Goal: Communication & Community: Answer question/provide support

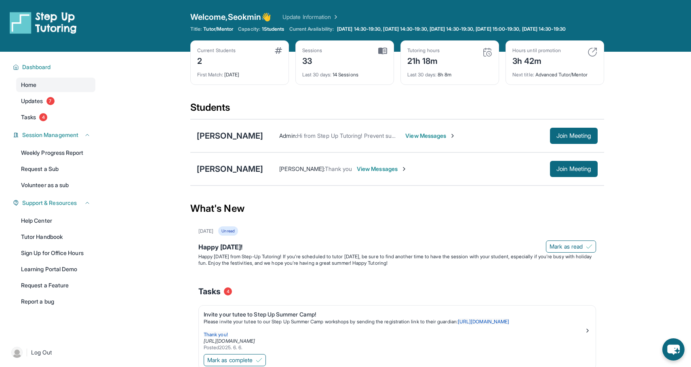
click at [417, 140] on span "View Messages" at bounding box center [430, 136] width 50 height 8
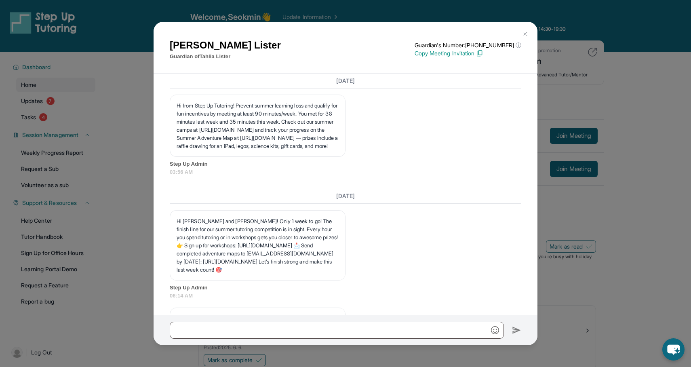
scroll to position [5405, 0]
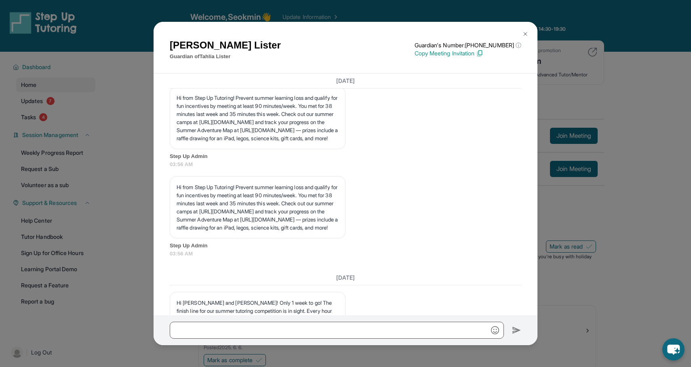
click at [528, 34] on img at bounding box center [525, 34] width 6 height 6
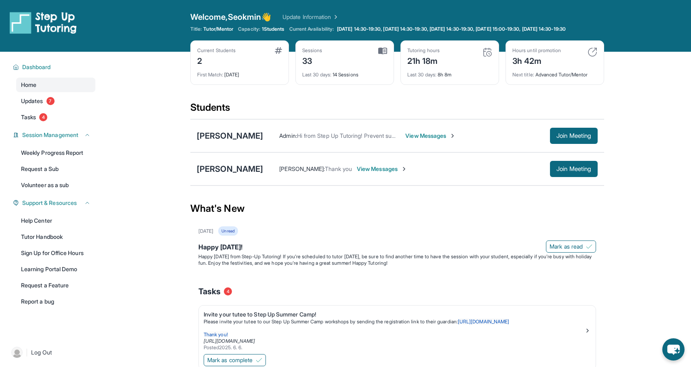
click at [407, 173] on span "View Messages" at bounding box center [382, 169] width 50 height 8
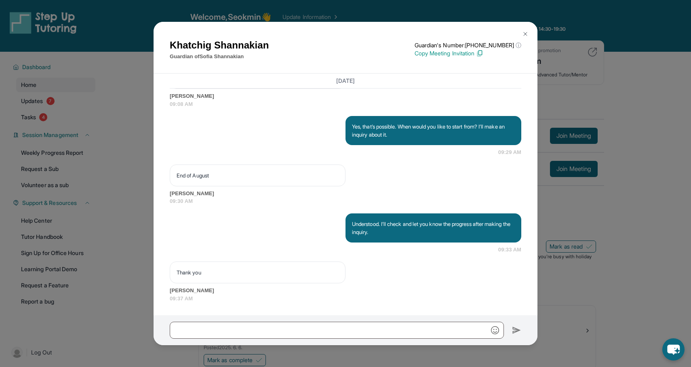
scroll to position [6680, 0]
click at [526, 40] on button at bounding box center [525, 34] width 16 height 16
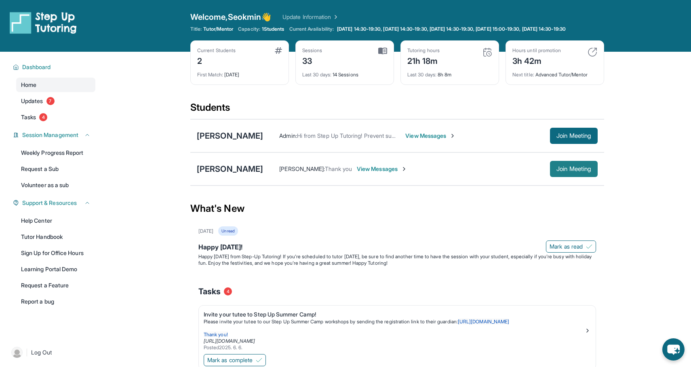
click at [582, 171] on span "Join Meeting" at bounding box center [573, 168] width 35 height 5
click at [567, 171] on span "Join Meeting" at bounding box center [573, 168] width 35 height 5
click at [382, 173] on span "View Messages" at bounding box center [382, 169] width 50 height 8
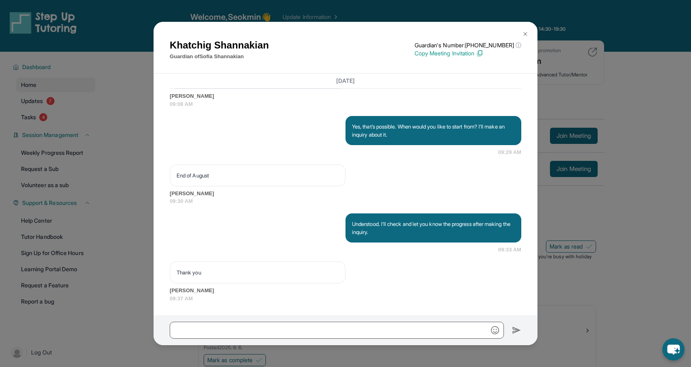
click at [527, 31] on img at bounding box center [525, 34] width 6 height 6
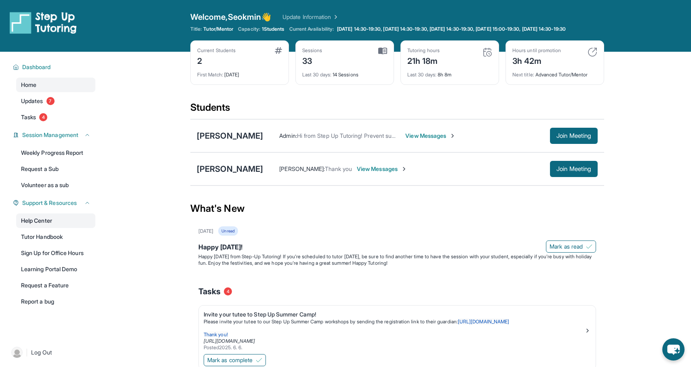
click at [35, 224] on link "Help Center" at bounding box center [55, 220] width 79 height 15
click at [411, 170] on div "Khatchig Shannakian : Thank you View Messages Join Meeting" at bounding box center [430, 169] width 334 height 16
click at [400, 173] on span "View Messages" at bounding box center [382, 169] width 50 height 8
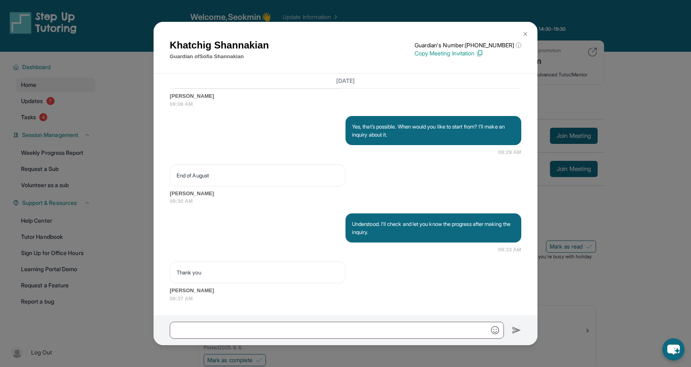
scroll to position [6680, 0]
click at [524, 31] on img at bounding box center [525, 34] width 6 height 6
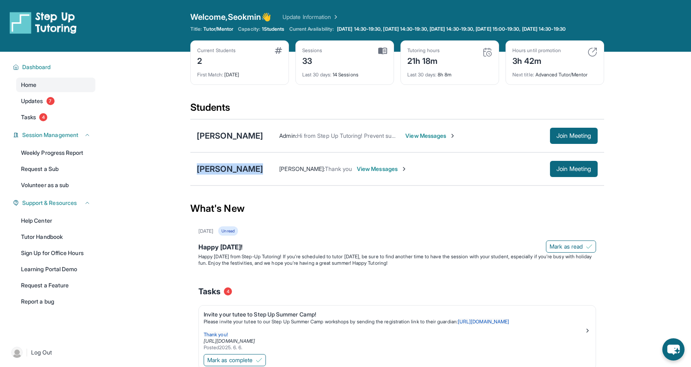
drag, startPoint x: 190, startPoint y: 170, endPoint x: 265, endPoint y: 171, distance: 75.5
click at [265, 171] on div "Sofia Shannakian Khatchig Shannakian : Thank you View Messages Join Meeting" at bounding box center [397, 168] width 414 height 33
copy div "[PERSON_NAME]"
click at [407, 173] on span "View Messages" at bounding box center [382, 169] width 50 height 8
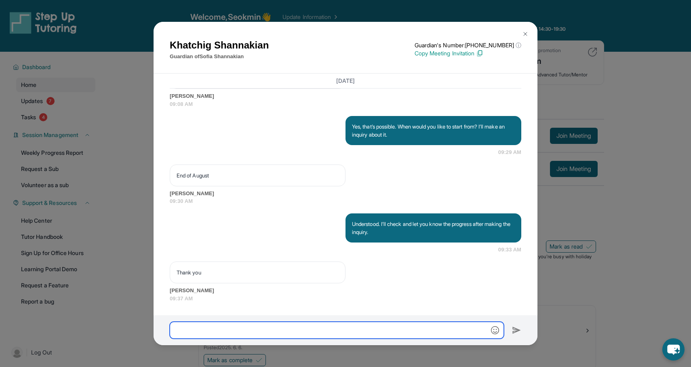
click at [212, 332] on input "text" at bounding box center [337, 330] width 334 height 17
paste input "**********"
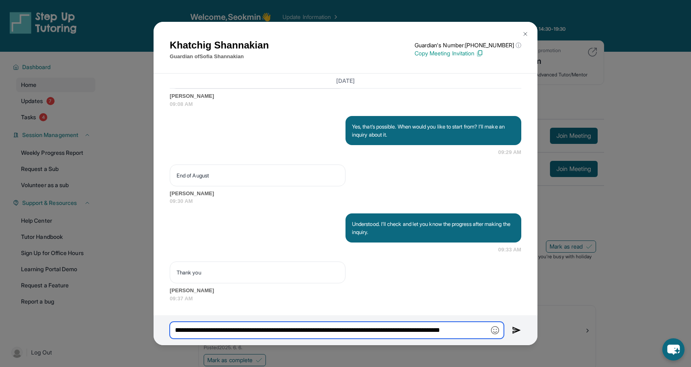
scroll to position [0, 24]
click at [188, 330] on input "**********" at bounding box center [337, 330] width 334 height 17
type input "**********"
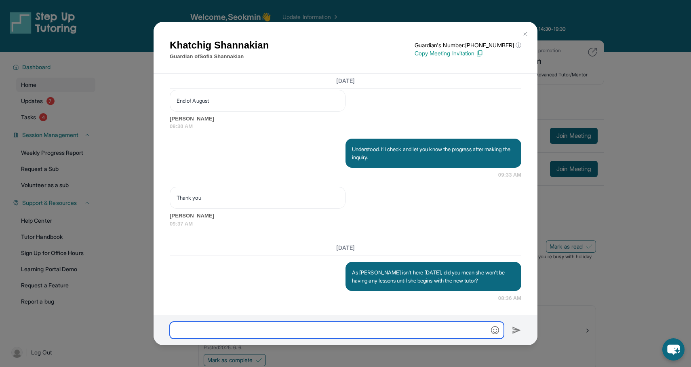
scroll to position [6754, 0]
click at [530, 35] on button at bounding box center [525, 34] width 16 height 16
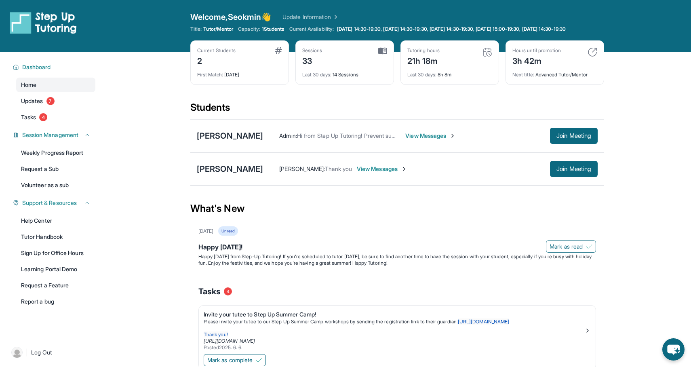
click at [405, 140] on span "View Messages" at bounding box center [430, 136] width 50 height 8
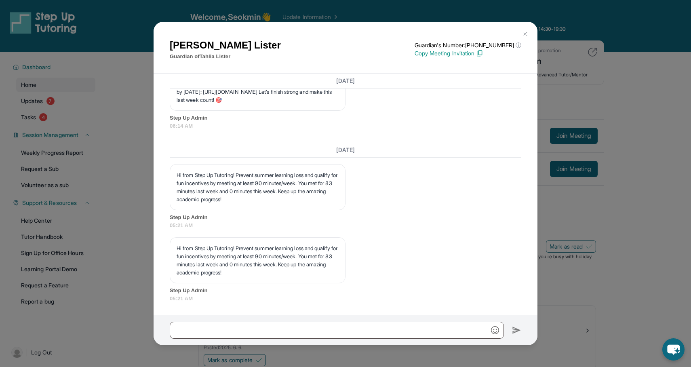
scroll to position [6061, 0]
click at [518, 33] on button at bounding box center [525, 34] width 16 height 16
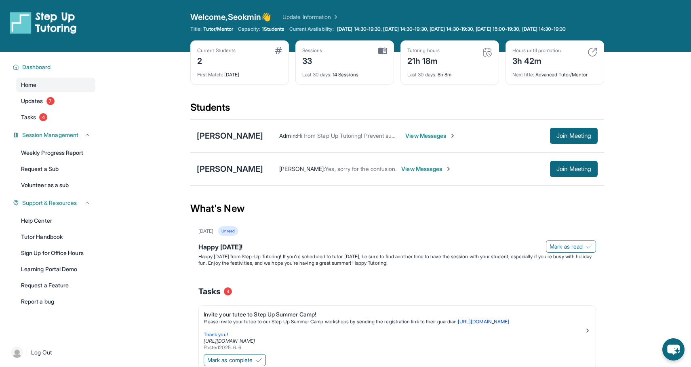
click at [416, 173] on span "View Messages" at bounding box center [426, 169] width 50 height 8
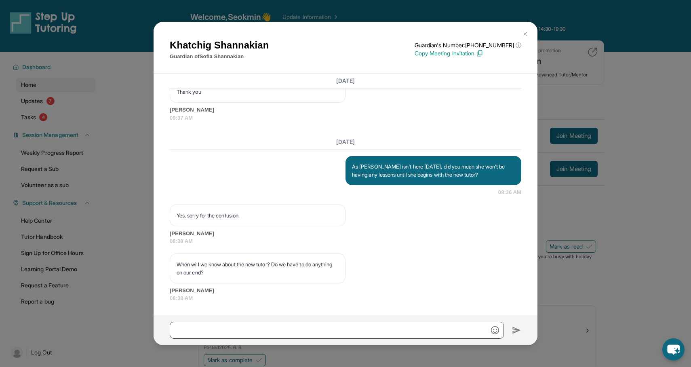
scroll to position [6860, 0]
click at [278, 331] on input "text" at bounding box center [337, 330] width 334 height 17
paste input "**********"
type input "**********"
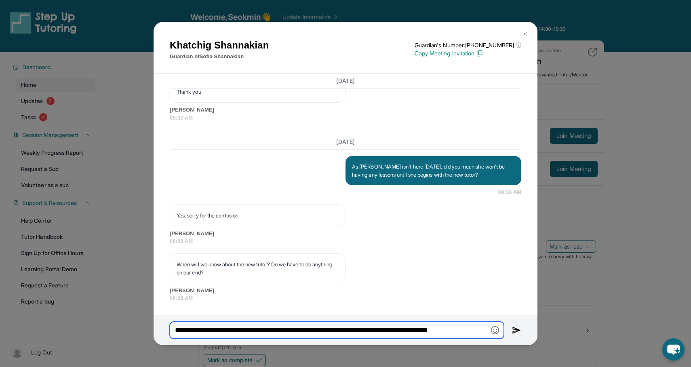
scroll to position [0, 0]
click at [255, 332] on input "**********" at bounding box center [337, 330] width 334 height 17
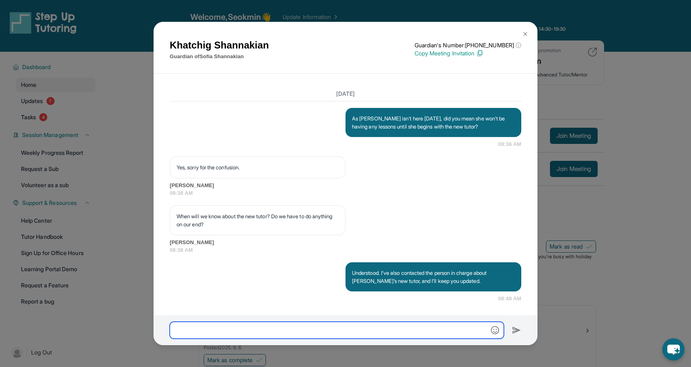
scroll to position [6909, 0]
click at [533, 37] on div "Khatchig Shannakian Guardian of Sofia Shannakian Guardian's Number: +1689210388…" at bounding box center [346, 48] width 384 height 52
click at [527, 33] on img at bounding box center [525, 34] width 6 height 6
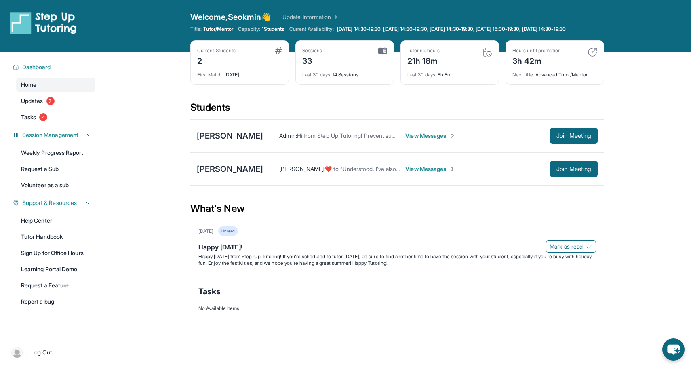
click at [427, 173] on span "View Messages" at bounding box center [430, 169] width 50 height 8
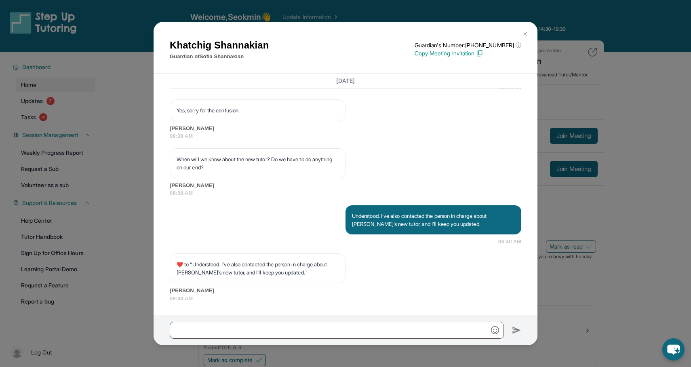
scroll to position [6966, 0]
click at [528, 36] on img at bounding box center [525, 34] width 6 height 6
